Goal: Transaction & Acquisition: Purchase product/service

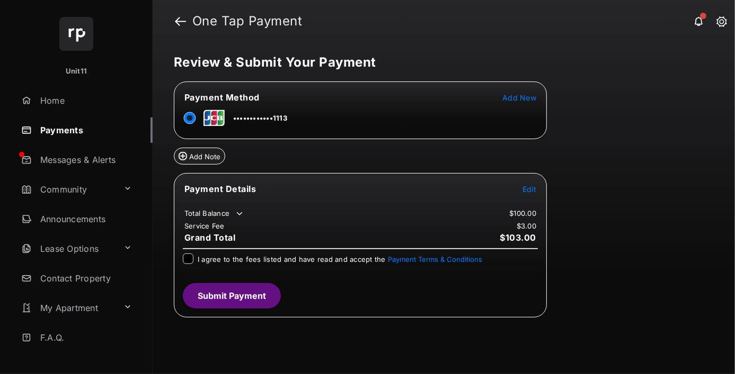
click at [529, 188] on span "Edit" at bounding box center [529, 189] width 14 height 9
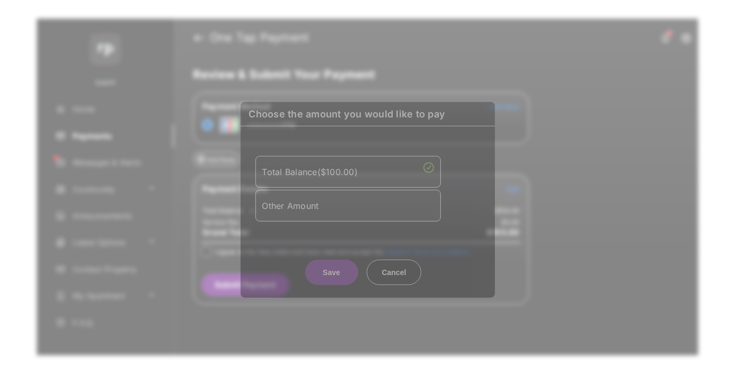
click at [347, 209] on div "Other Amount" at bounding box center [348, 206] width 172 height 18
type input "****"
click at [331, 280] on button "Save" at bounding box center [331, 272] width 53 height 25
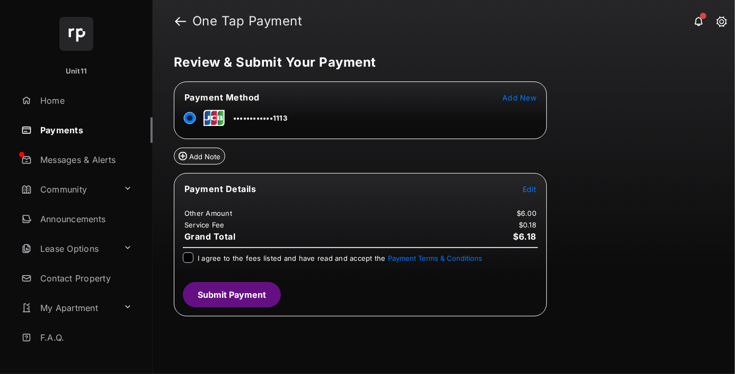
click at [529, 188] on span "Edit" at bounding box center [529, 189] width 14 height 9
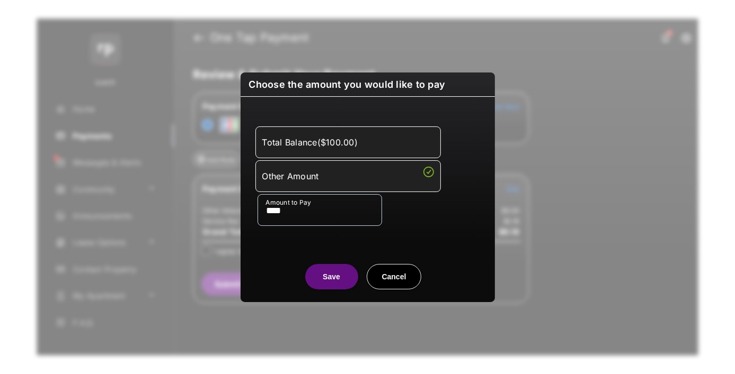
click at [331, 276] on button "Save" at bounding box center [331, 276] width 53 height 25
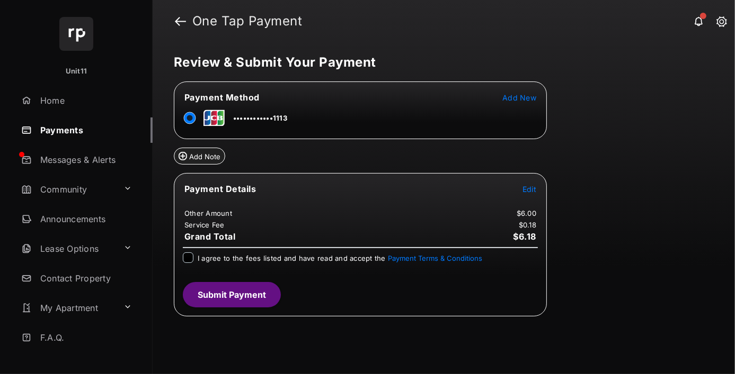
click at [231, 291] on button "Submit Payment" at bounding box center [232, 294] width 98 height 25
